Goal: Task Accomplishment & Management: Complete application form

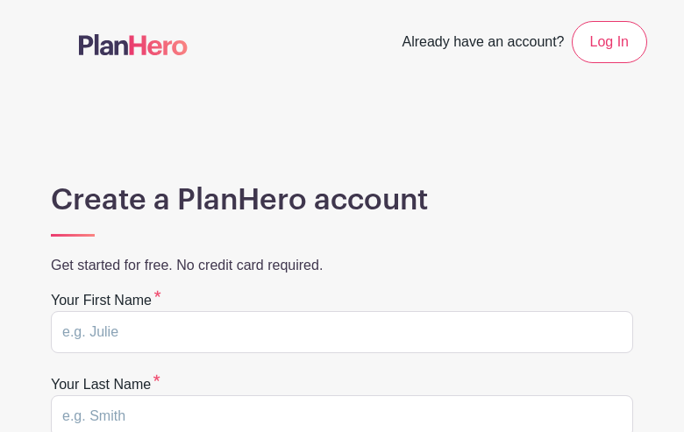
type input "yIwtSsfnqybkOkc"
type input "AuddcqrKIJSoAncc"
type input "danyurkin@hotmail.com"
